Goal: Navigation & Orientation: Go to known website

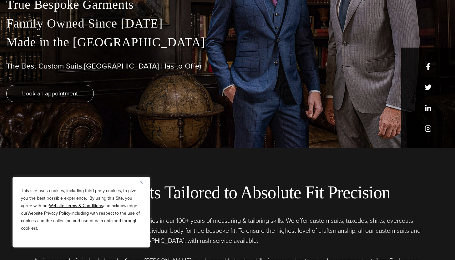
click at [142, 181] on img "Close" at bounding box center [141, 182] width 3 height 3
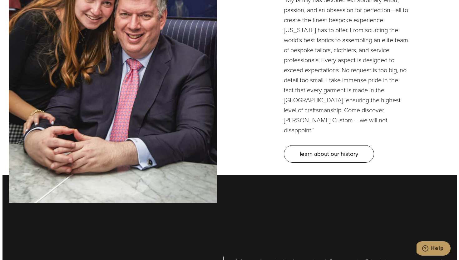
scroll to position [1991, 0]
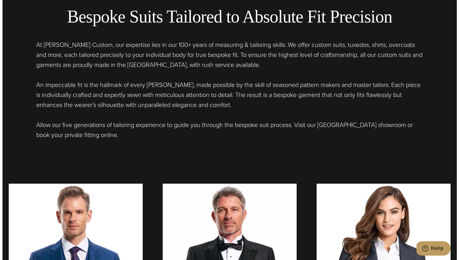
scroll to position [287, 0]
